Goal: Navigation & Orientation: Find specific page/section

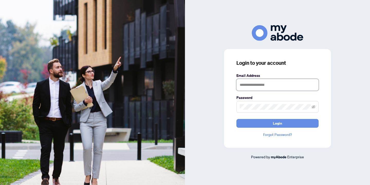
click at [242, 85] on input "text" at bounding box center [278, 85] width 82 height 12
type input "**********"
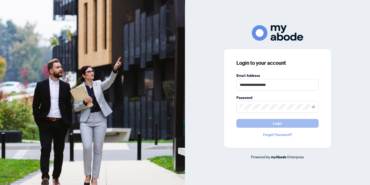
click at [276, 126] on span "Login" at bounding box center [277, 123] width 9 height 8
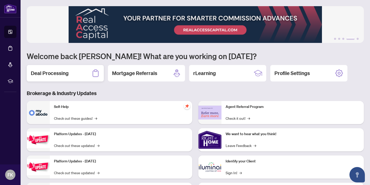
click at [86, 75] on div "Deal Processing" at bounding box center [65, 73] width 77 height 16
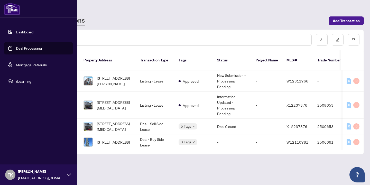
click at [21, 33] on link "Dashboard" at bounding box center [24, 32] width 17 height 5
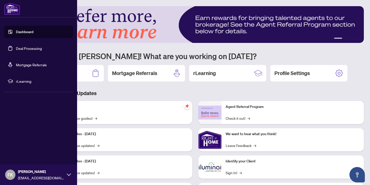
click at [20, 80] on span "rLearning" at bounding box center [42, 81] width 53 height 6
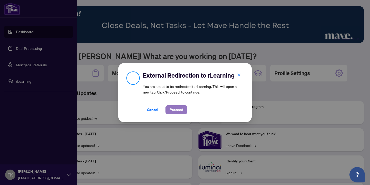
click at [176, 110] on span "Proceed" at bounding box center [177, 110] width 14 height 8
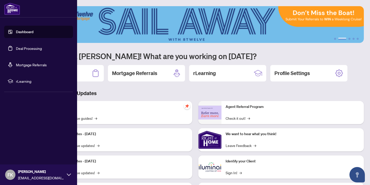
click at [70, 175] on icon at bounding box center [69, 175] width 4 height 4
click at [23, 144] on span "Logout" at bounding box center [21, 144] width 12 height 8
